Goal: Task Accomplishment & Management: Manage account settings

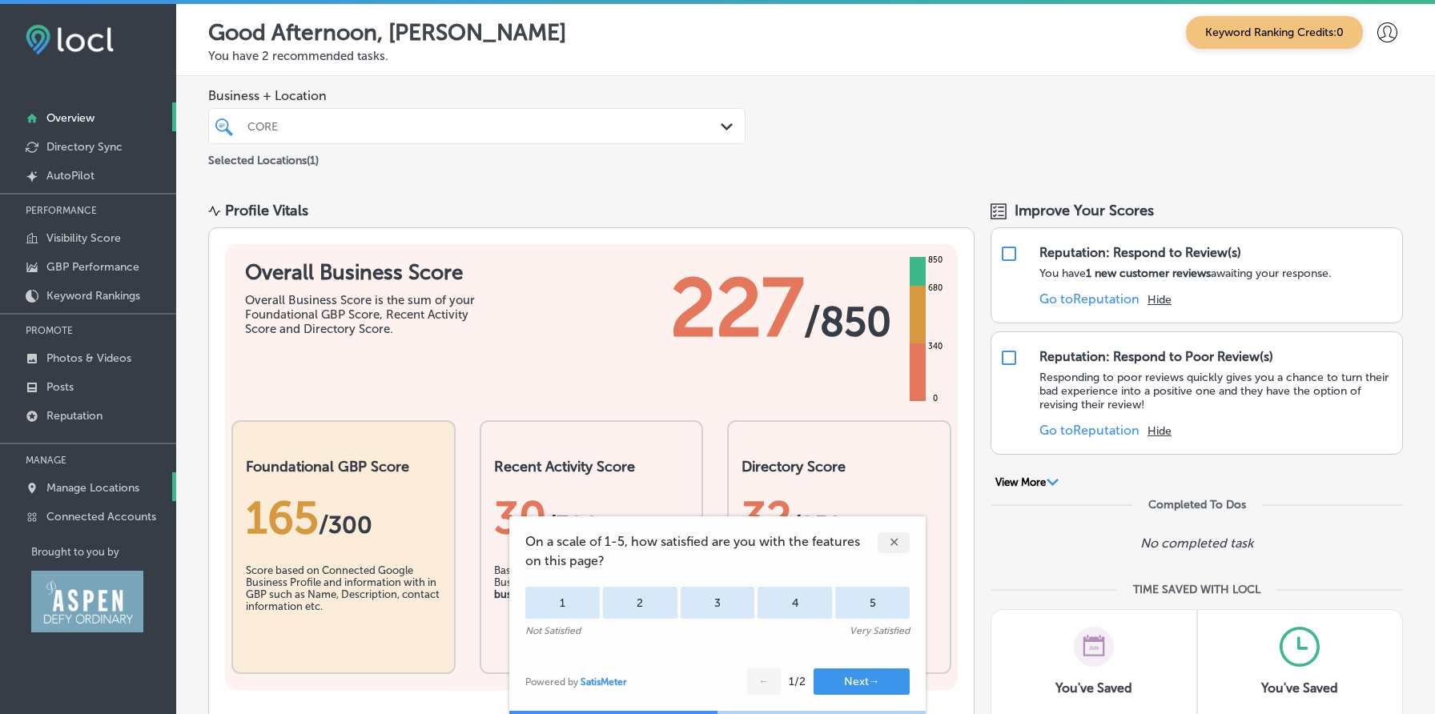
click at [99, 487] on p "Manage Locations" at bounding box center [92, 488] width 93 height 14
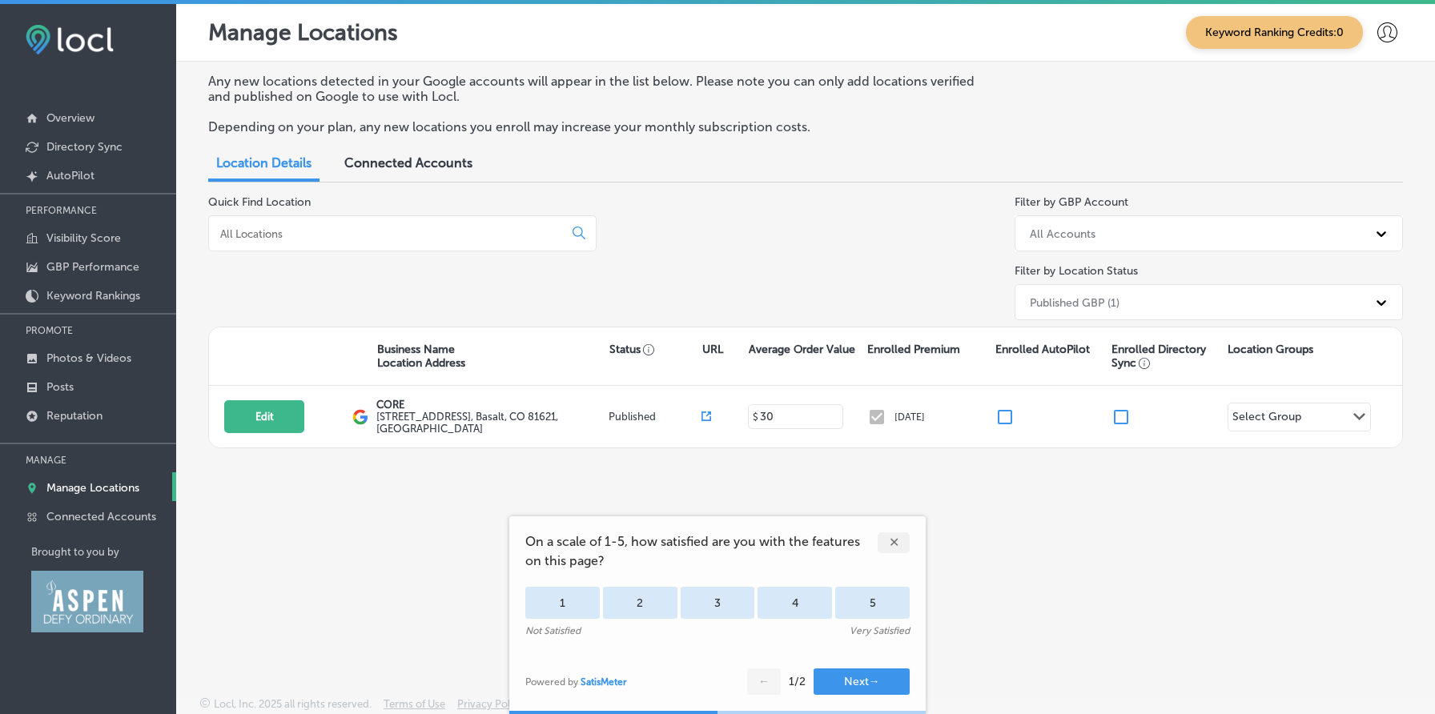
scroll to position [4, 0]
